Goal: Task Accomplishment & Management: Manage account settings

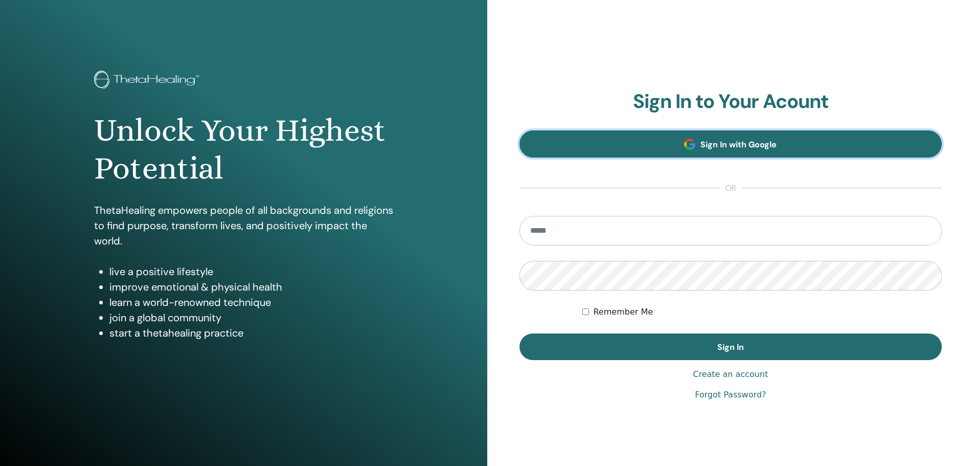
click at [754, 149] on span "Sign In with Google" at bounding box center [738, 144] width 76 height 11
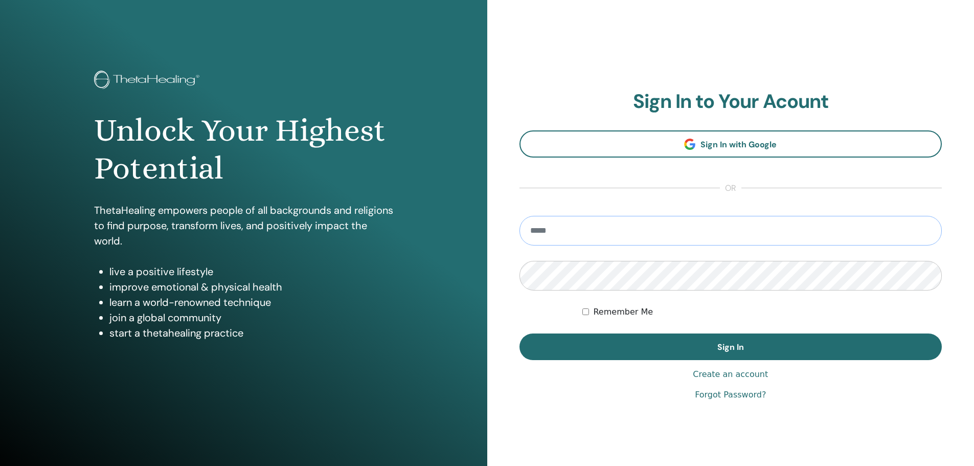
click at [671, 235] on input "email" at bounding box center [730, 231] width 423 height 30
click at [555, 232] on input "email" at bounding box center [730, 231] width 423 height 30
type input "*"
type input "**********"
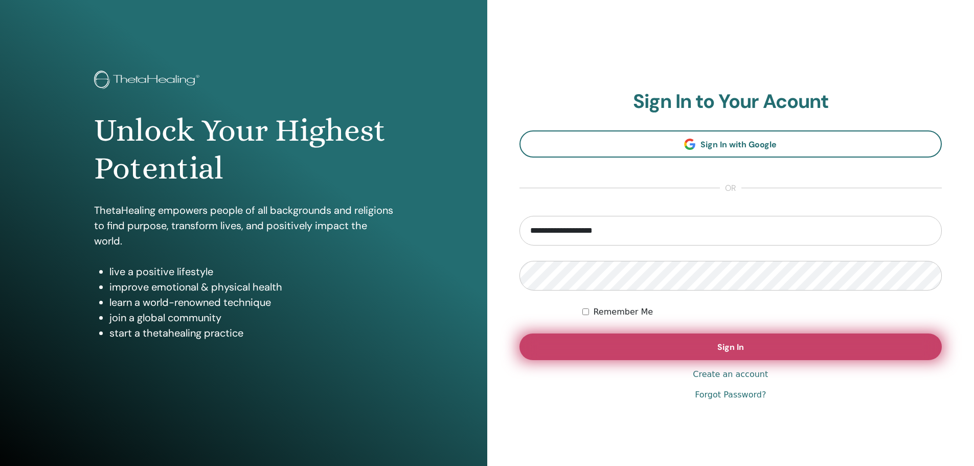
click at [673, 349] on button "Sign In" at bounding box center [730, 346] width 423 height 27
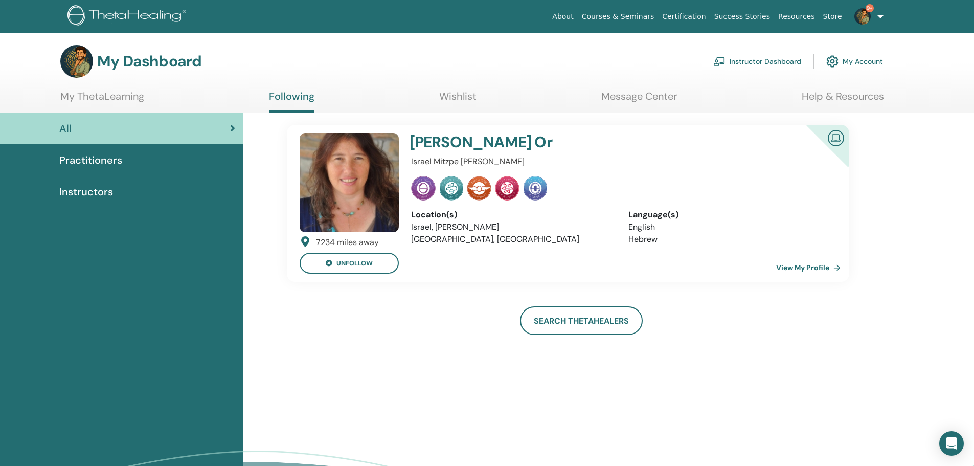
click at [738, 60] on link "Instructor Dashboard" at bounding box center [757, 61] width 88 height 22
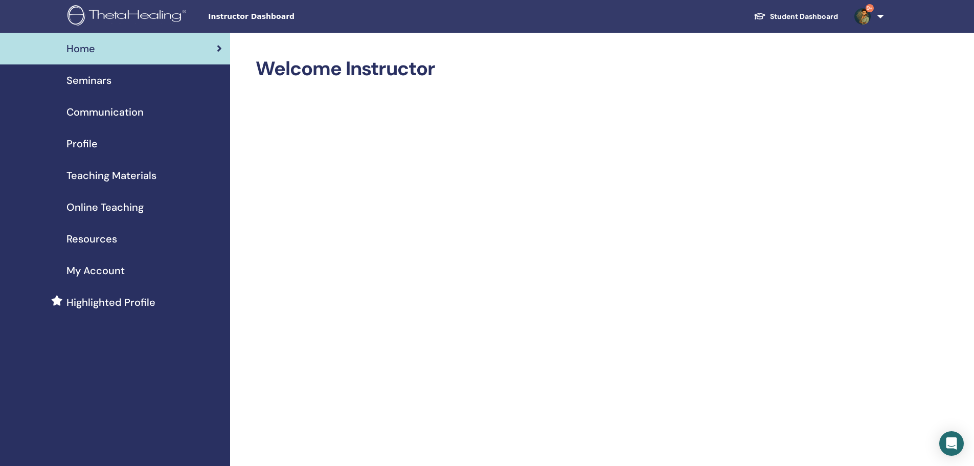
click at [102, 79] on span "Seminars" at bounding box center [88, 80] width 45 height 15
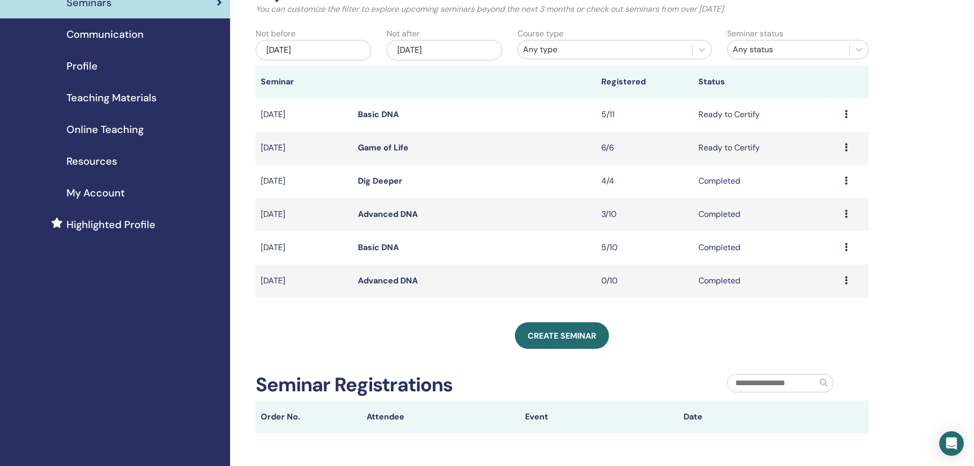
scroll to position [102, 0]
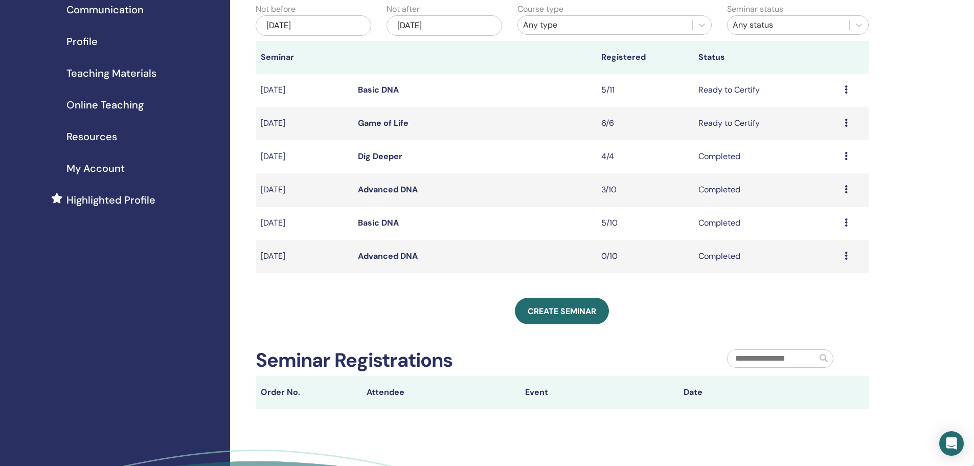
click at [365, 88] on link "Basic DNA" at bounding box center [378, 89] width 41 height 11
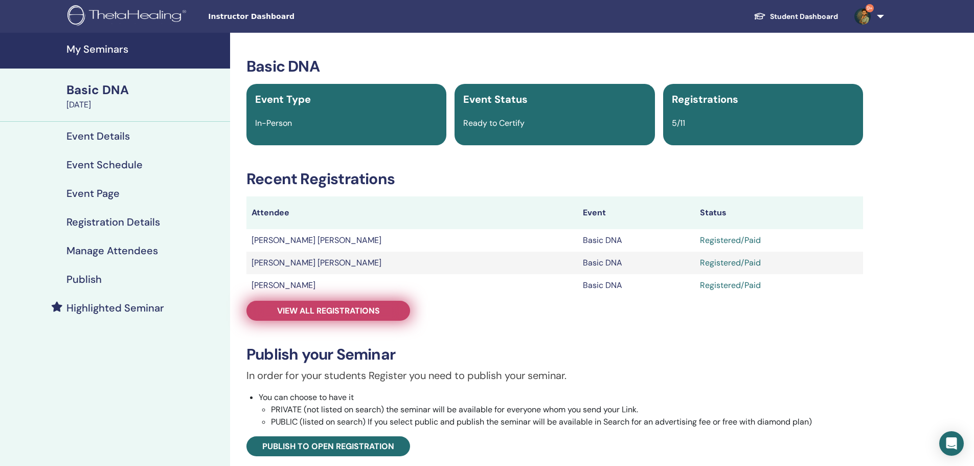
click at [330, 317] on link "View all registrations" at bounding box center [328, 311] width 164 height 20
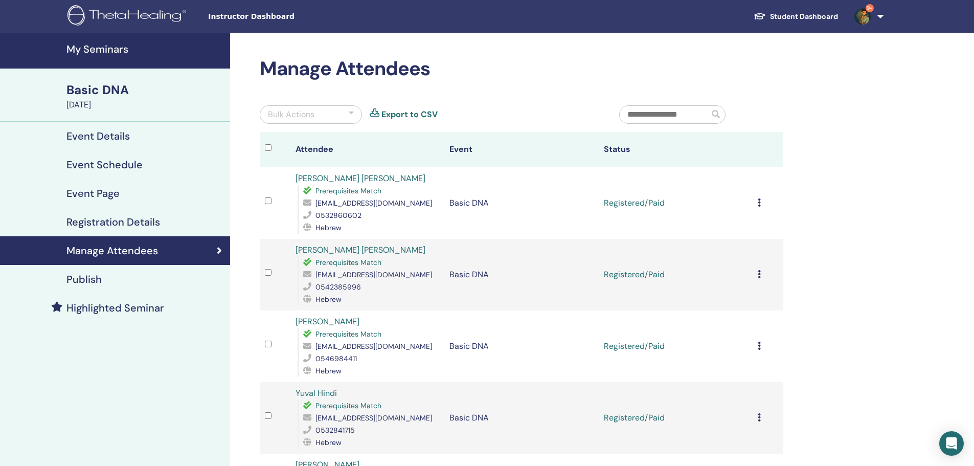
click at [763, 203] on div "Cancel Registration Do not auto-certify Mark as Paid Mark as Unpaid Mark as Abs…" at bounding box center [768, 203] width 20 height 12
click at [765, 289] on p "Complete and Certify" at bounding box center [751, 289] width 81 height 12
click at [758, 271] on icon at bounding box center [759, 274] width 3 height 8
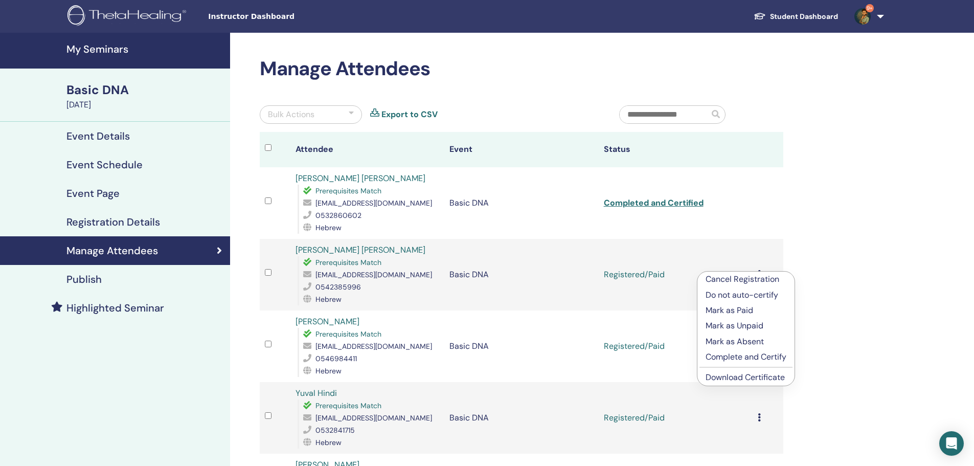
click at [763, 352] on p "Complete and Certify" at bounding box center [746, 357] width 81 height 12
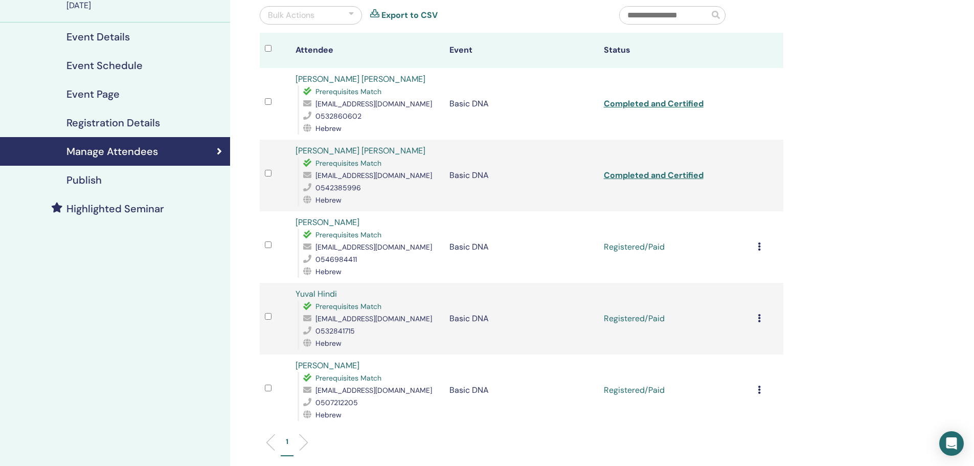
scroll to position [102, 0]
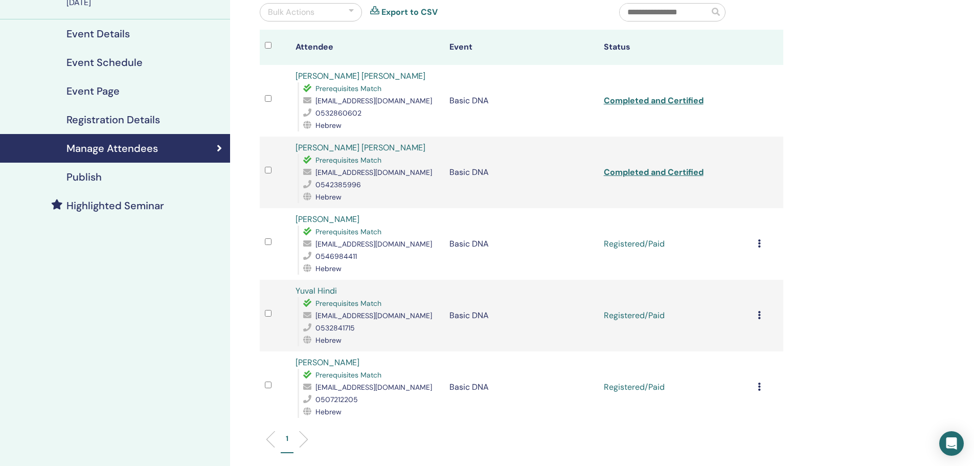
click at [761, 244] on div "Cancel Registration Do not auto-certify Mark as Paid Mark as Unpaid Mark as Abs…" at bounding box center [768, 244] width 20 height 12
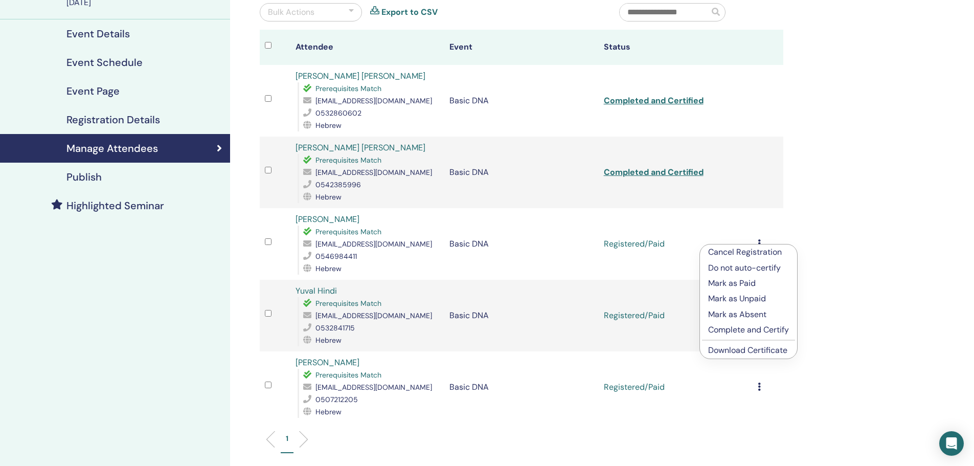
click at [751, 332] on p "Complete and Certify" at bounding box center [748, 330] width 81 height 12
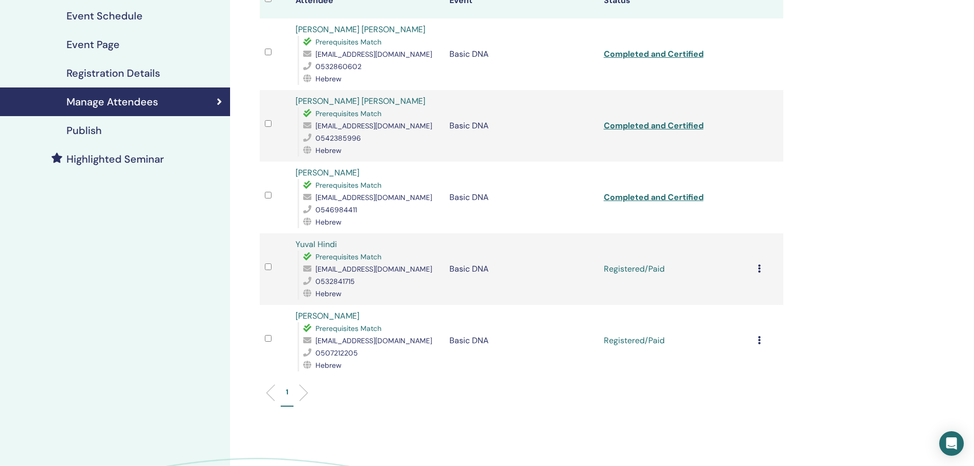
scroll to position [153, 0]
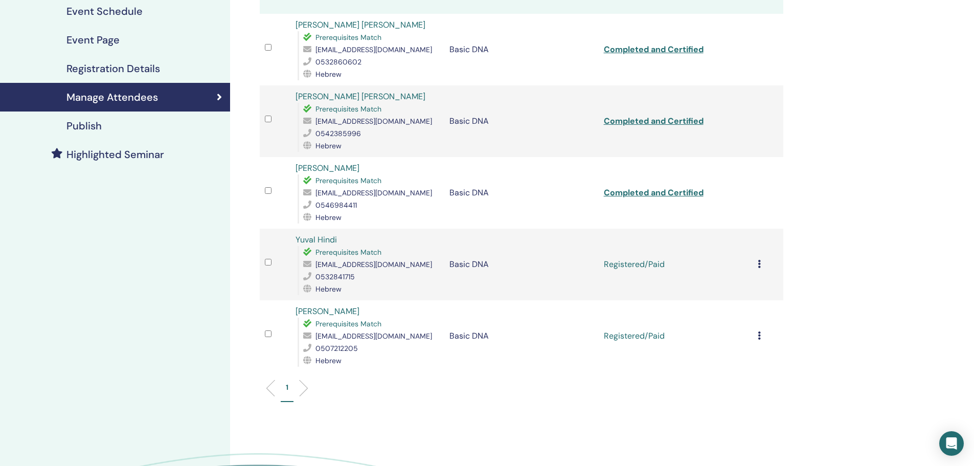
click at [755, 263] on td "Cancel Registration Do not auto-certify Mark as Paid Mark as Unpaid Mark as Abs…" at bounding box center [768, 265] width 31 height 72
click at [761, 265] on div "Cancel Registration Do not auto-certify Mark as Paid Mark as Unpaid Mark as Abs…" at bounding box center [768, 264] width 20 height 12
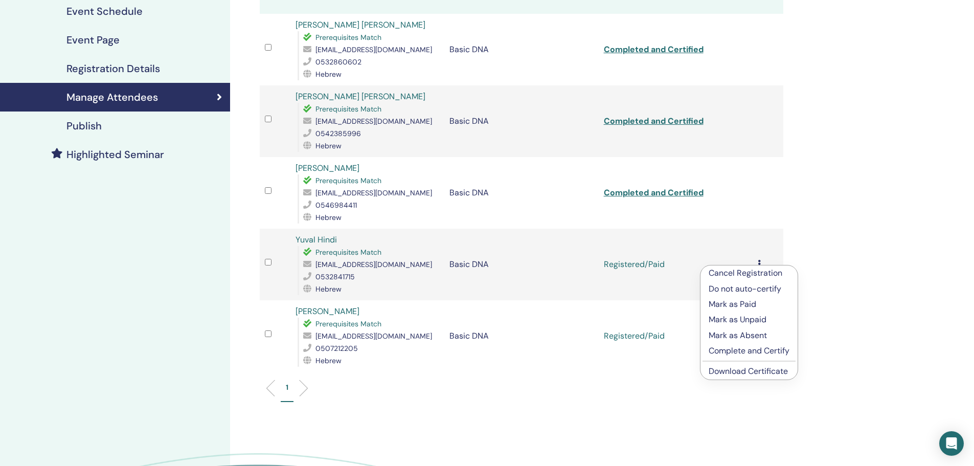
click at [754, 353] on p "Complete and Certify" at bounding box center [749, 351] width 81 height 12
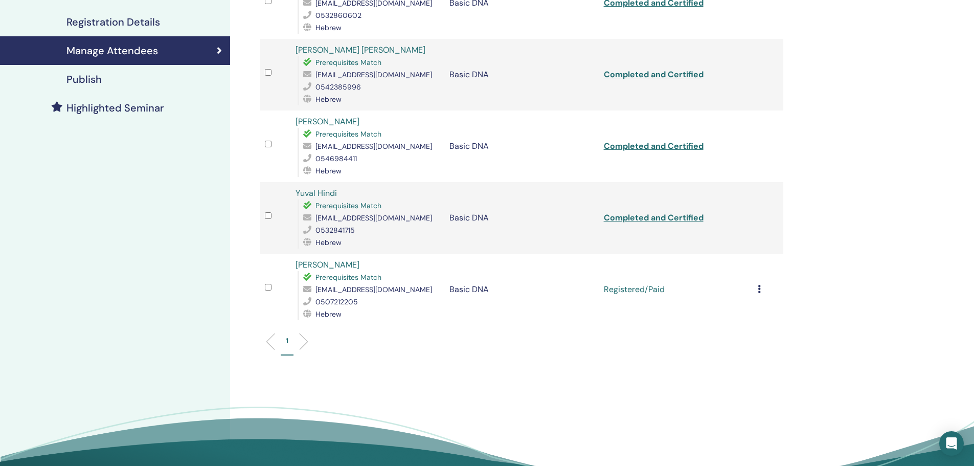
scroll to position [204, 0]
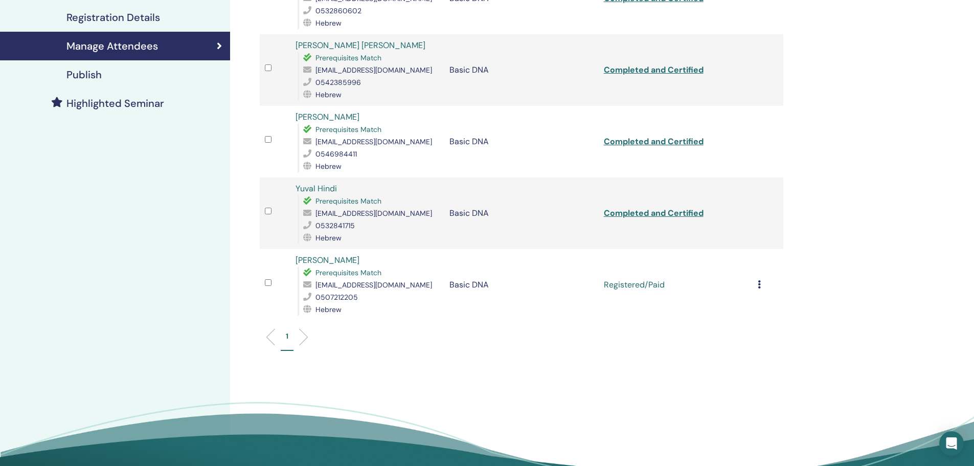
click at [758, 285] on icon at bounding box center [759, 284] width 3 height 8
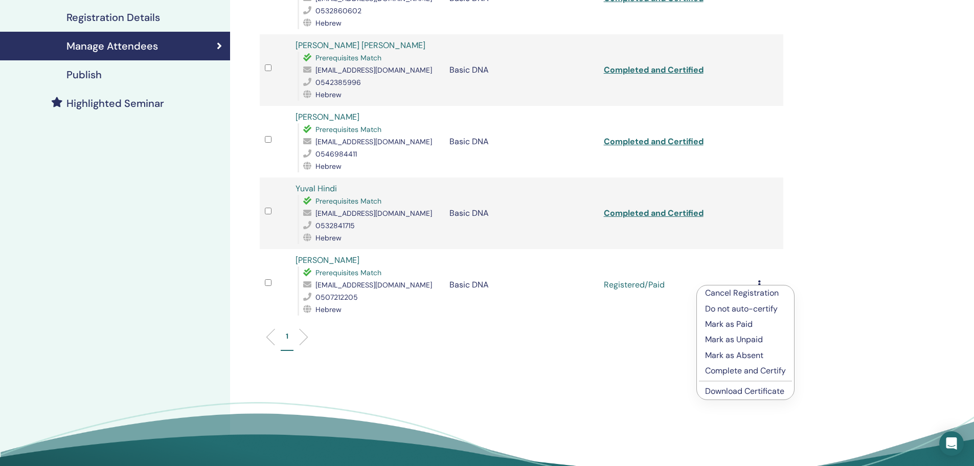
click at [752, 366] on p "Complete and Certify" at bounding box center [745, 371] width 81 height 12
